Goal: Task Accomplishment & Management: Manage account settings

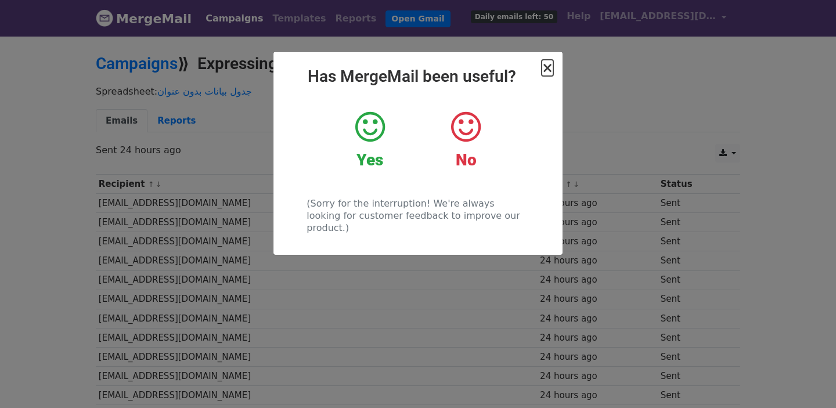
click at [552, 67] on span "×" at bounding box center [548, 68] width 12 height 16
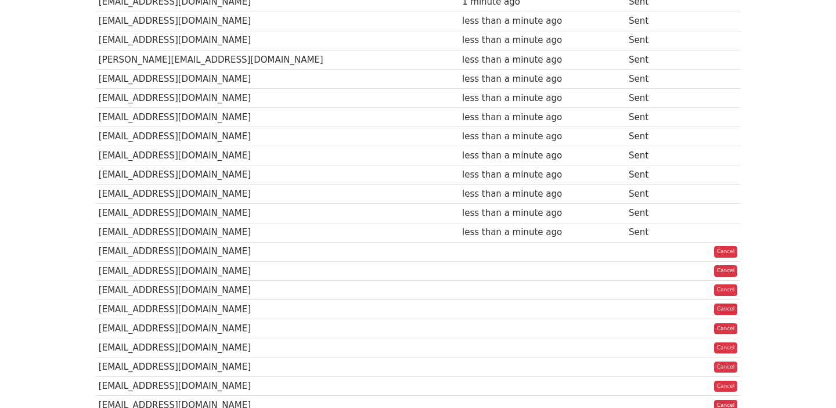
scroll to position [355, 0]
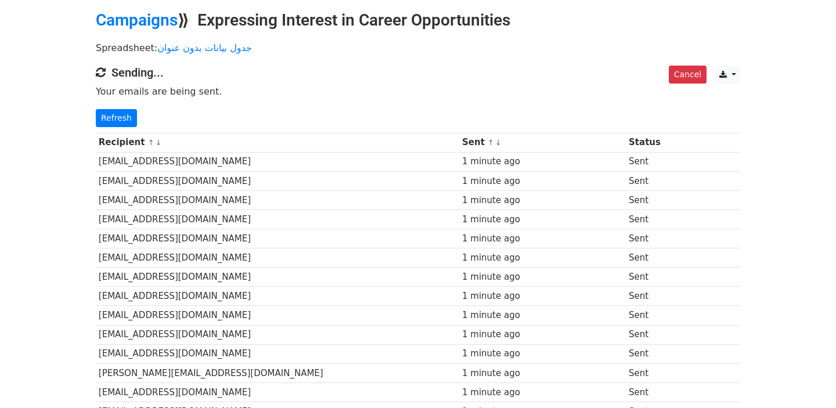
scroll to position [34, 0]
